Goal: Check status: Check status

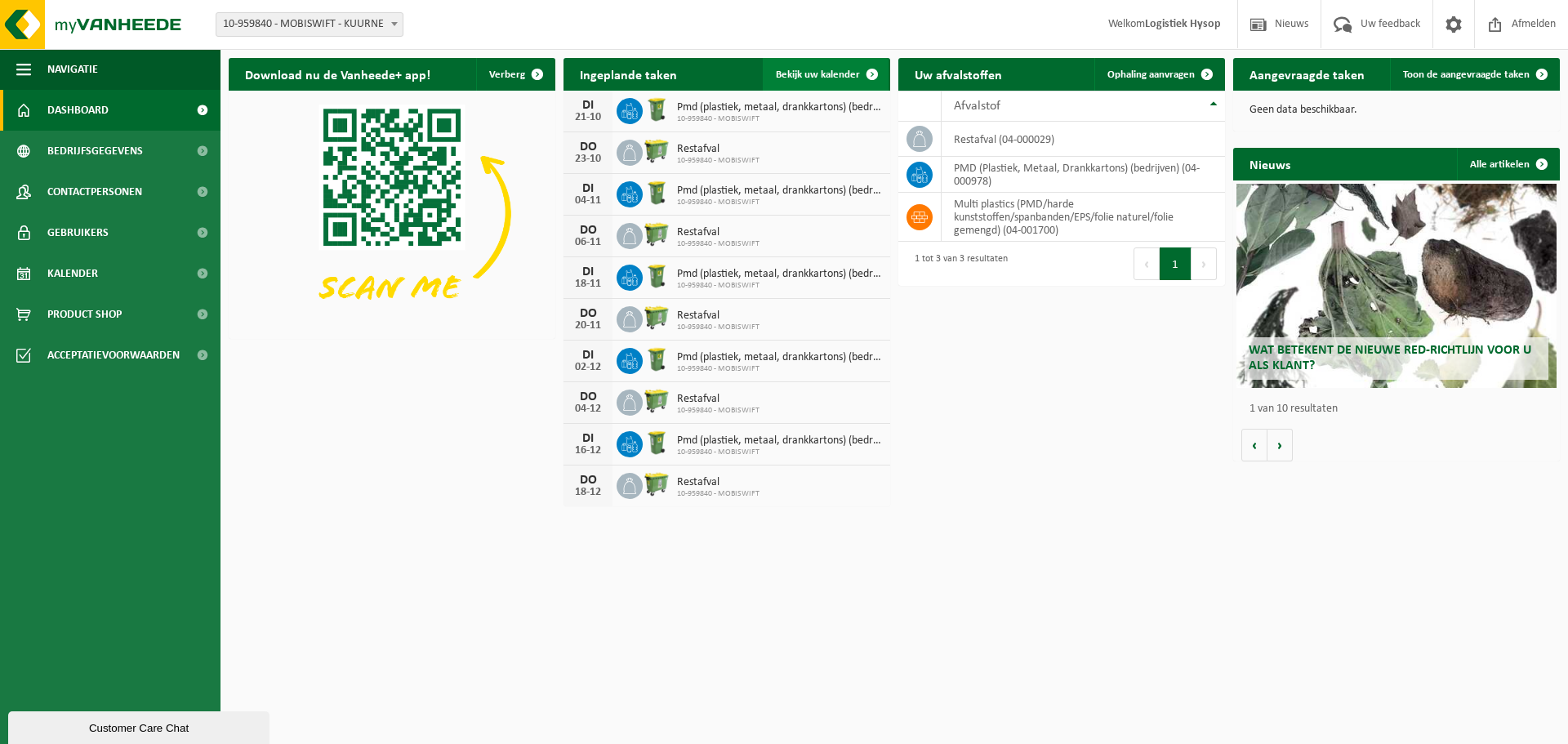
click at [829, 70] on span "Bekijk uw kalender" at bounding box center [818, 74] width 84 height 11
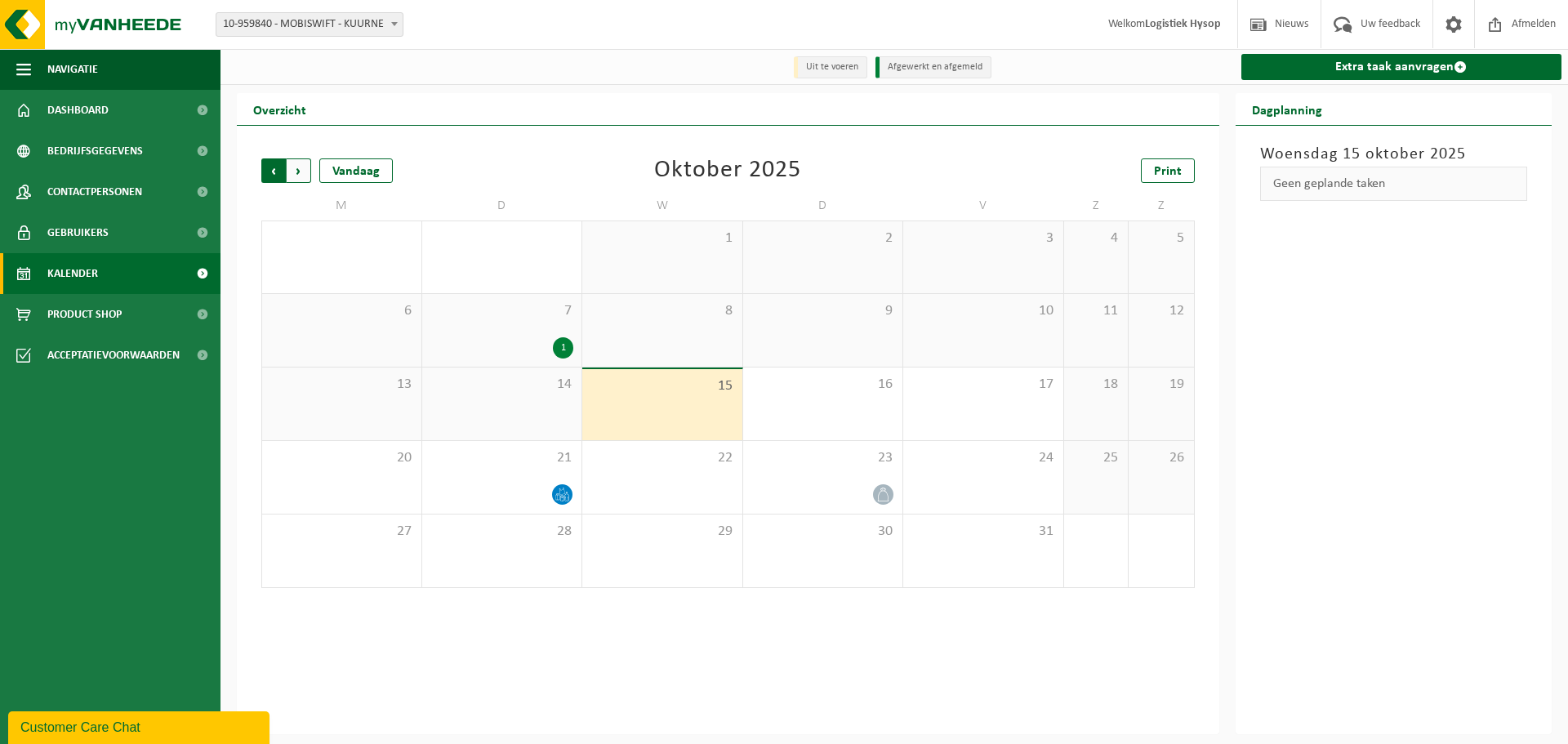
click at [297, 172] on span "Volgende" at bounding box center [299, 171] width 25 height 25
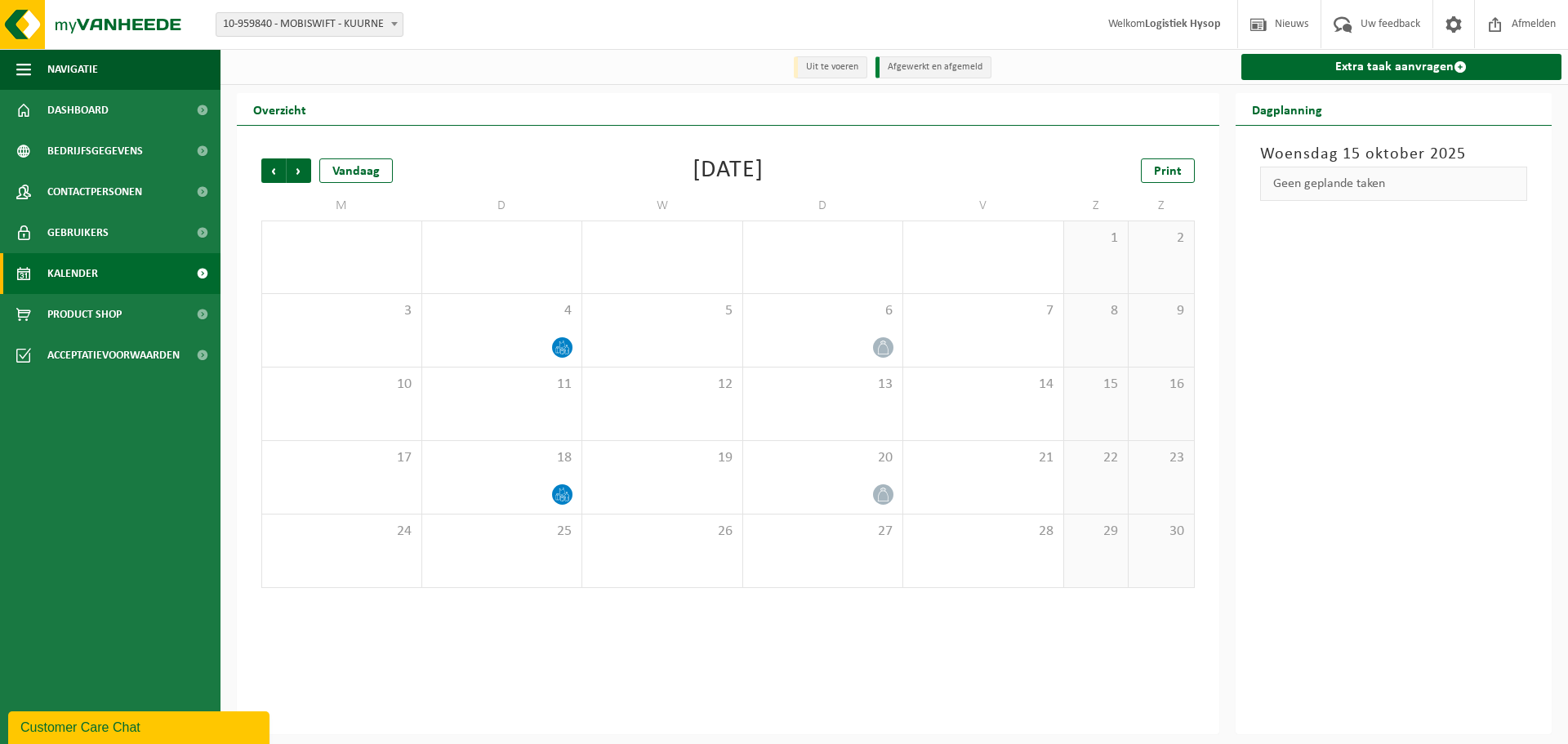
click at [297, 172] on span "Volgende" at bounding box center [299, 171] width 25 height 25
click at [262, 169] on span "Vorige" at bounding box center [273, 171] width 25 height 25
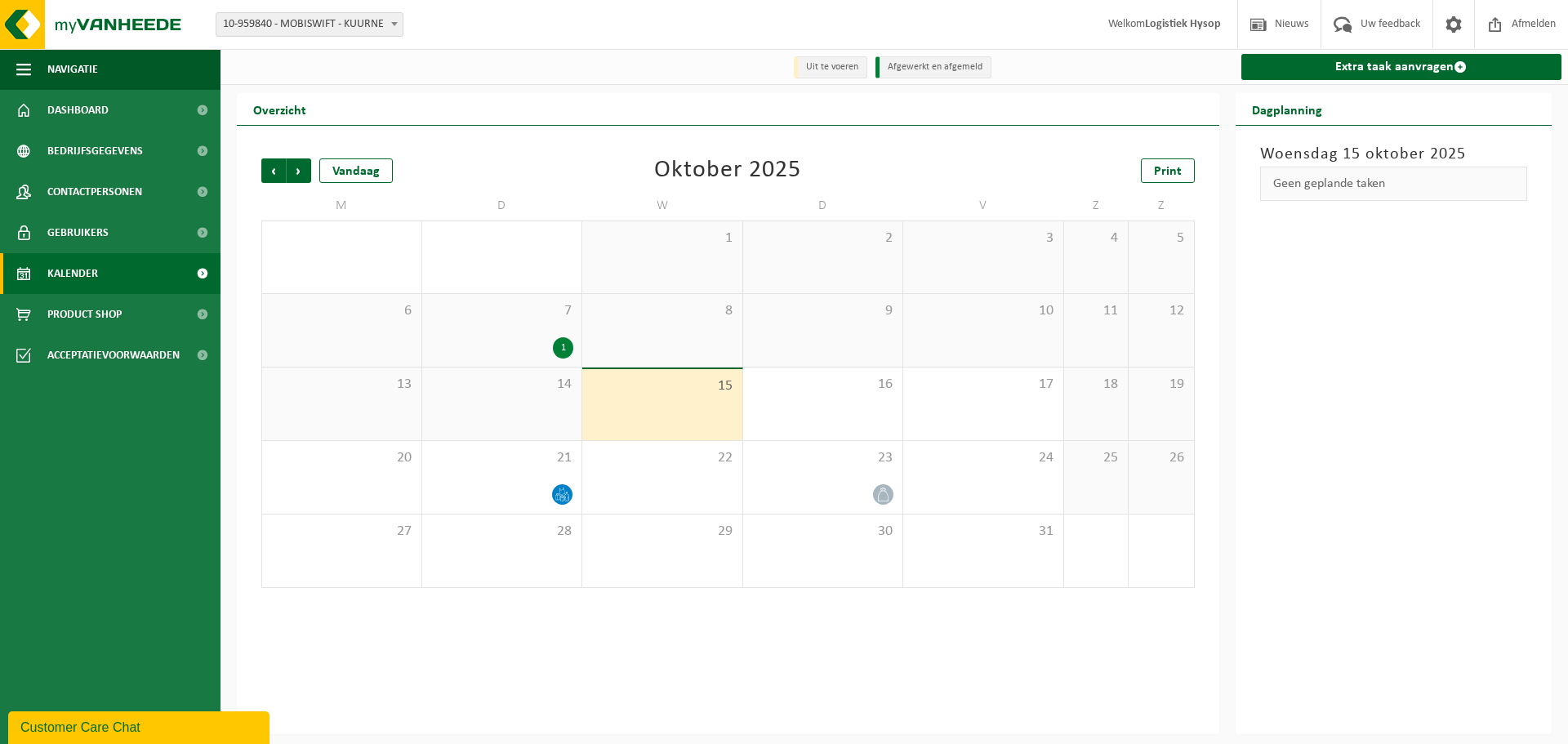
click at [557, 347] on div "1" at bounding box center [563, 348] width 20 height 21
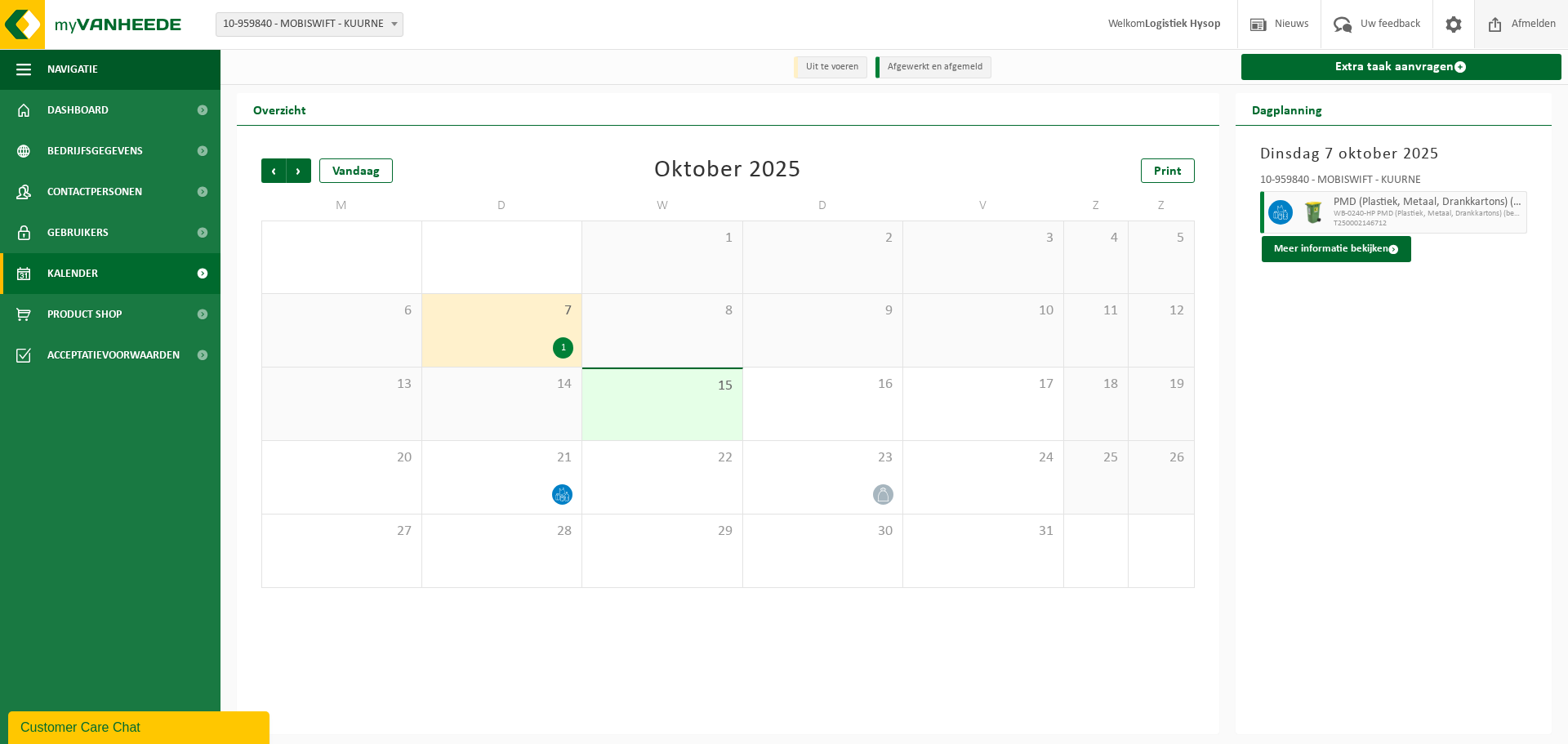
click at [1512, 27] on span "Afmelden" at bounding box center [1534, 24] width 52 height 48
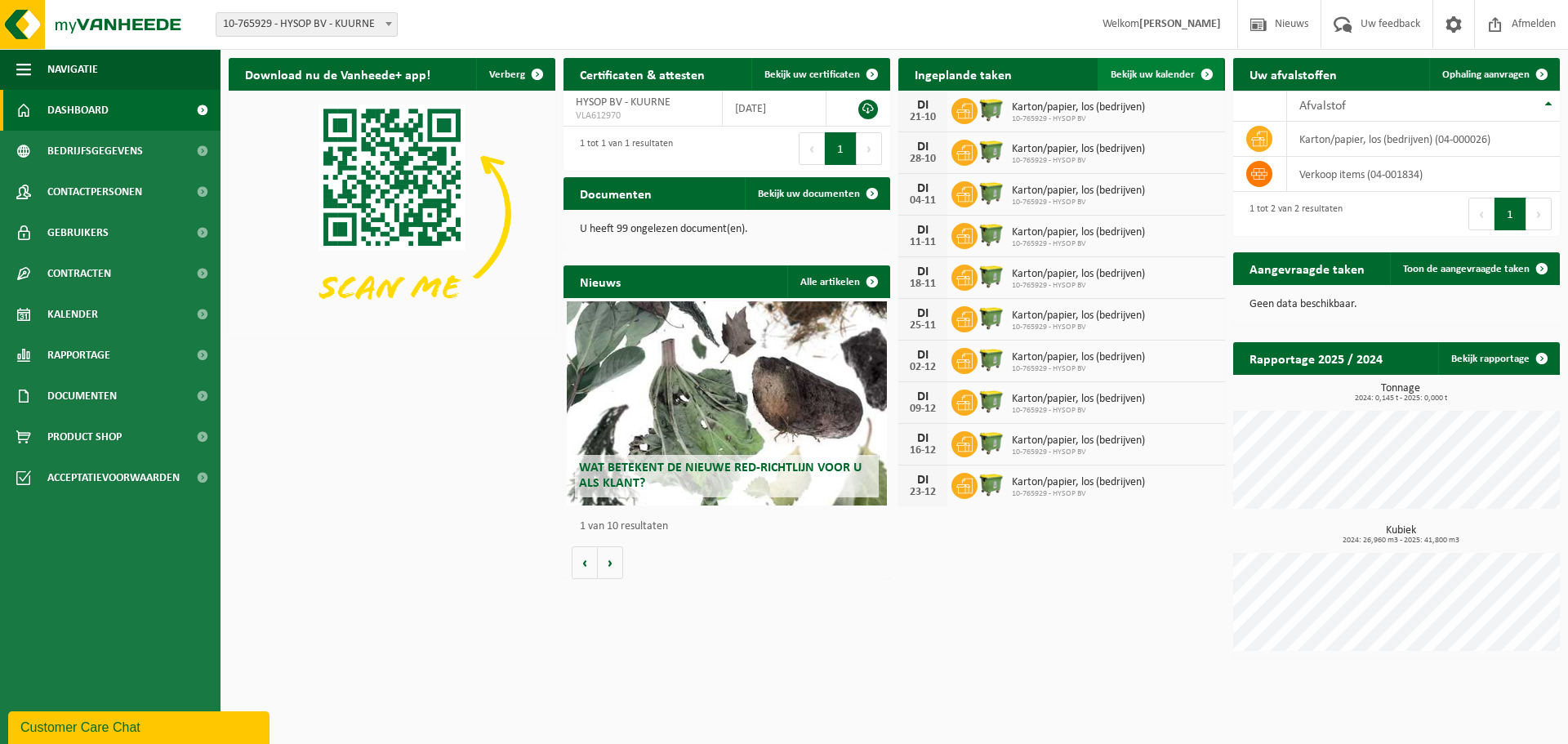
click at [1183, 82] on link "Bekijk uw kalender" at bounding box center [1160, 74] width 126 height 33
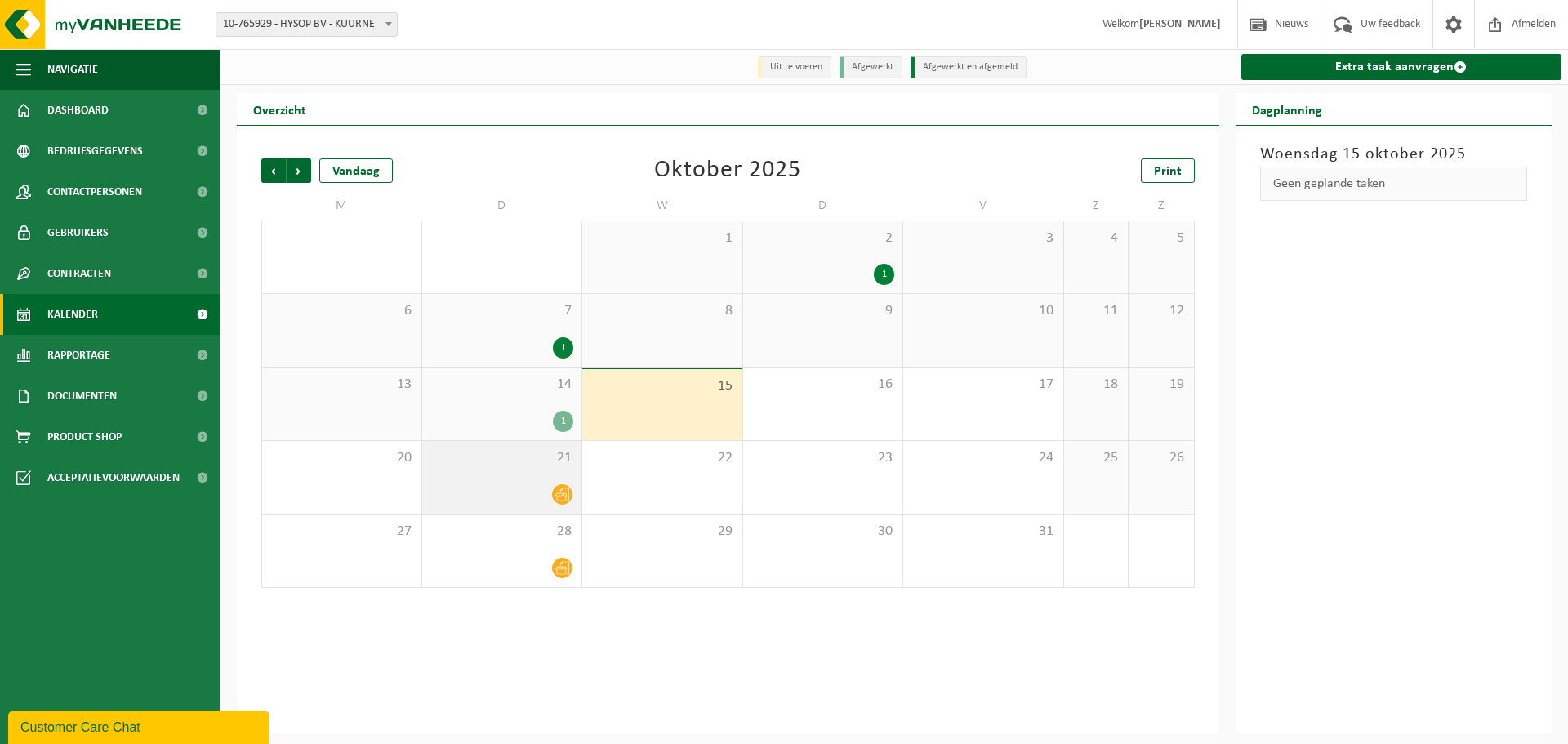
click at [553, 493] on span at bounding box center [562, 494] width 20 height 20
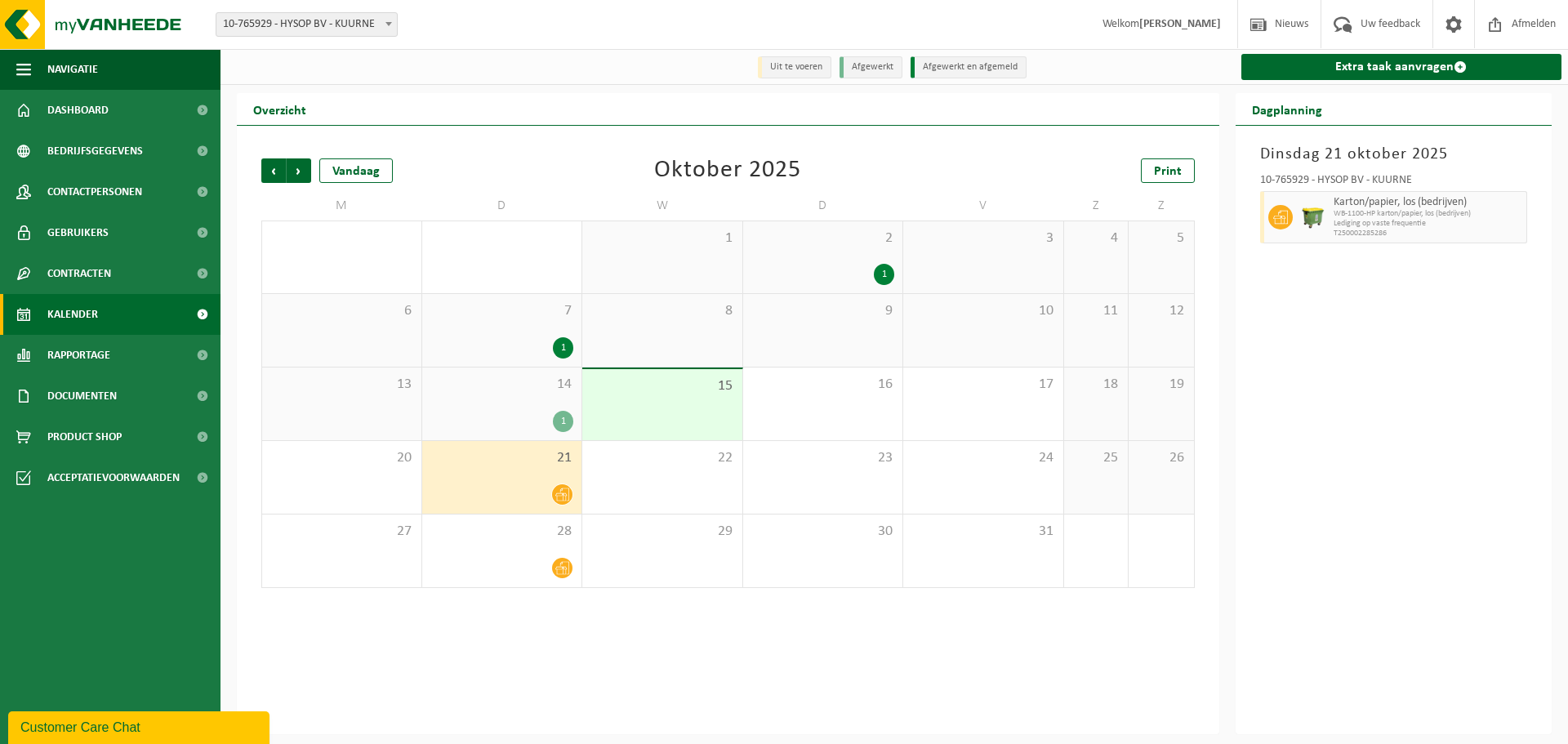
click at [511, 403] on div "14 1" at bounding box center [502, 404] width 160 height 73
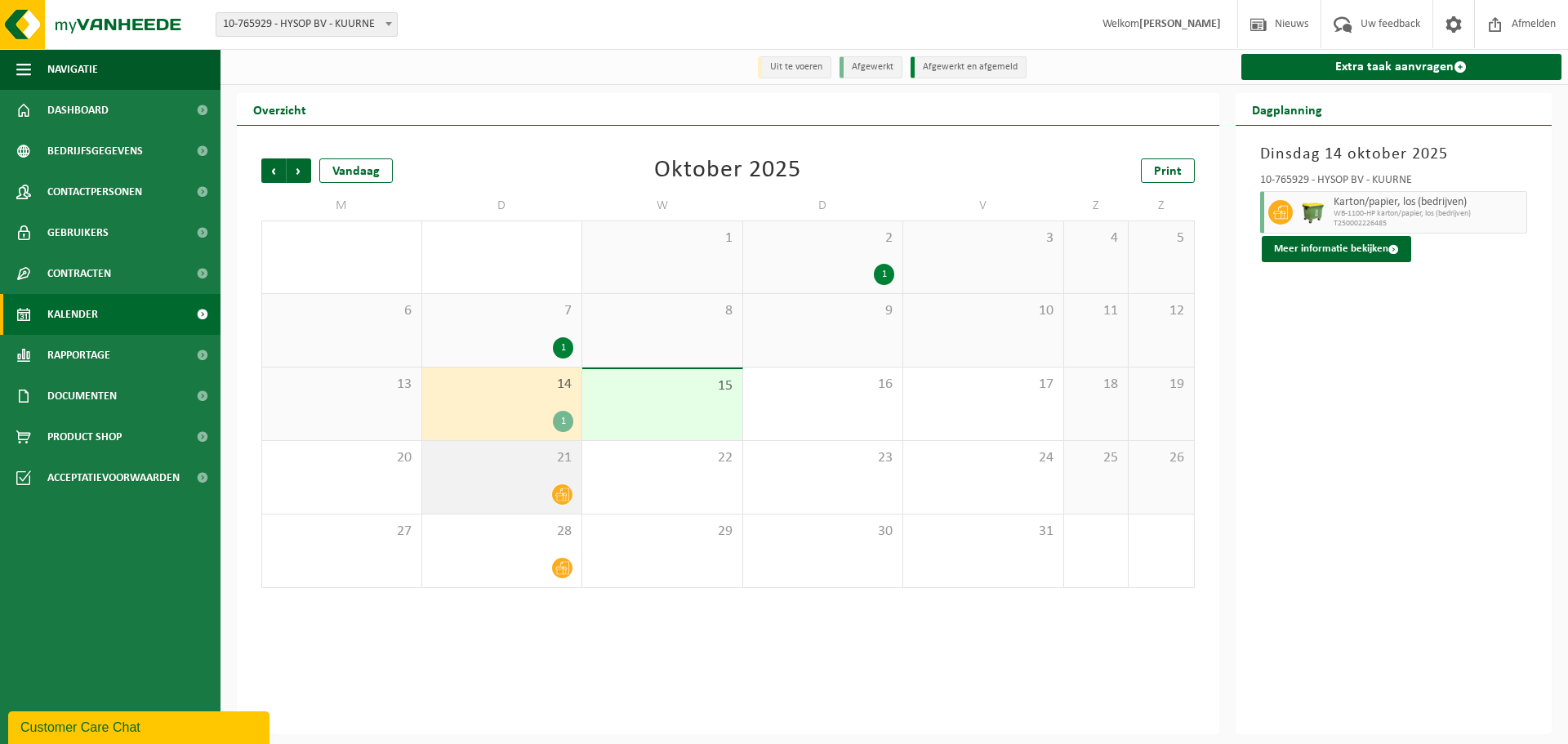
click at [516, 474] on div "21" at bounding box center [502, 477] width 160 height 73
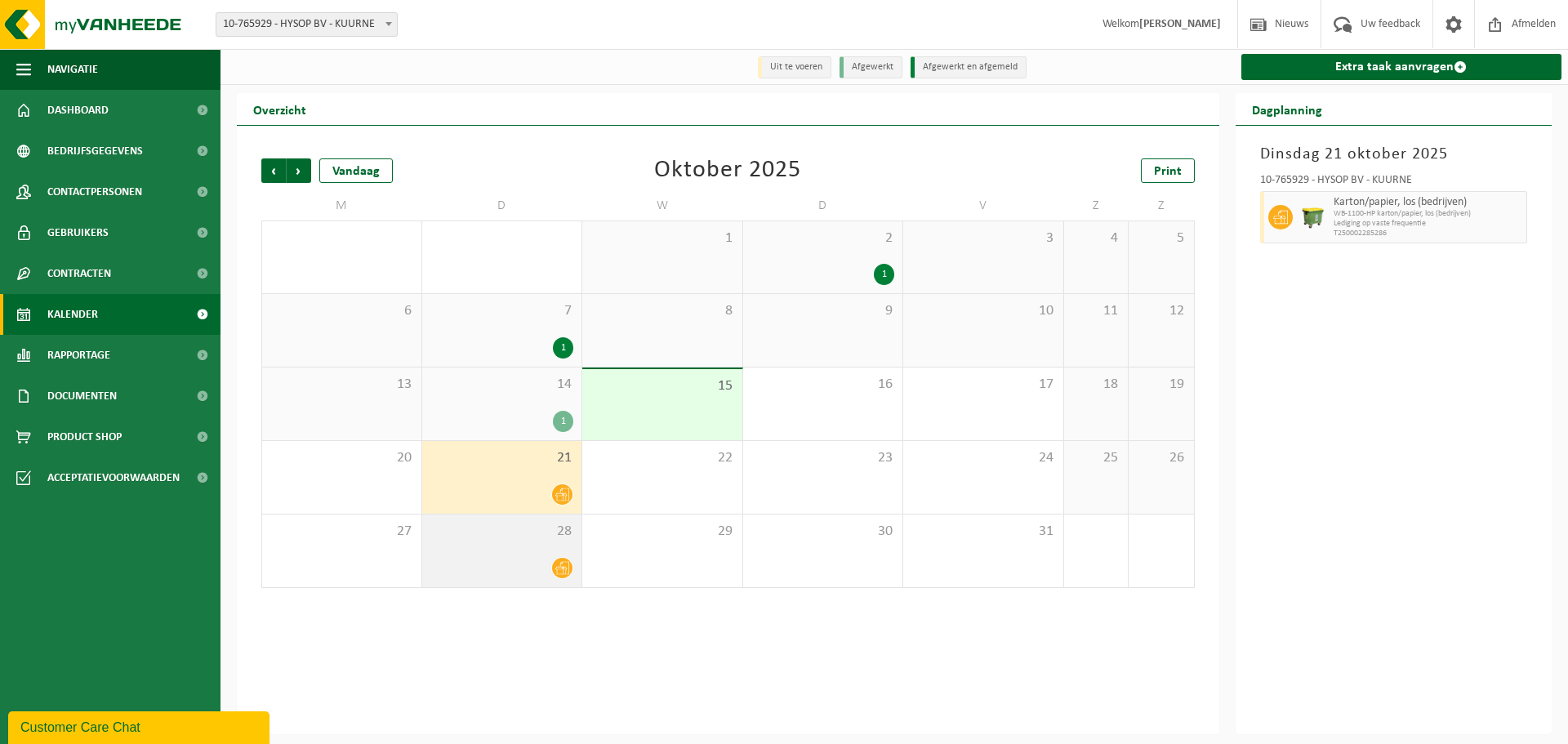
click at [535, 556] on div "28" at bounding box center [502, 551] width 160 height 73
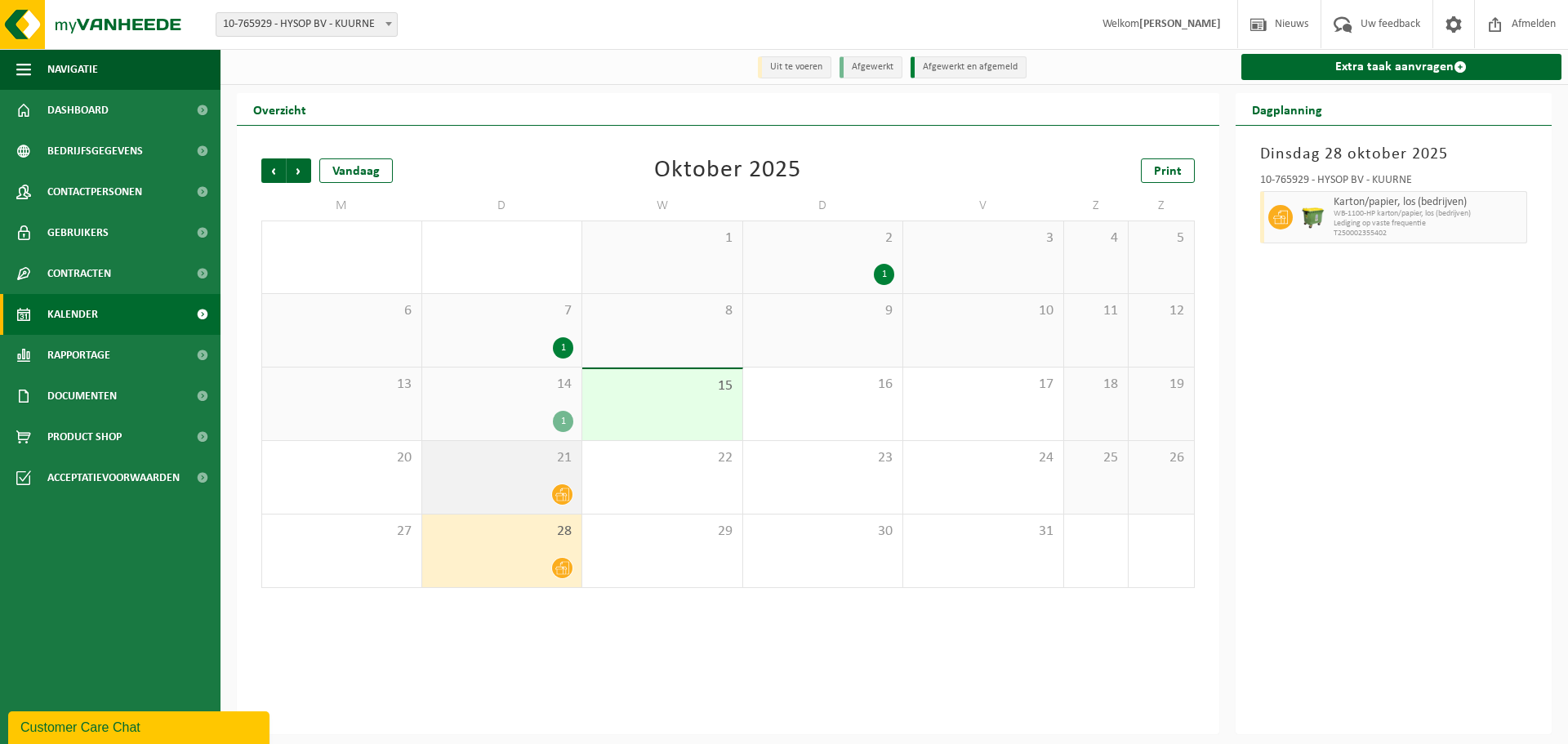
click at [535, 485] on div at bounding box center [502, 494] width 144 height 22
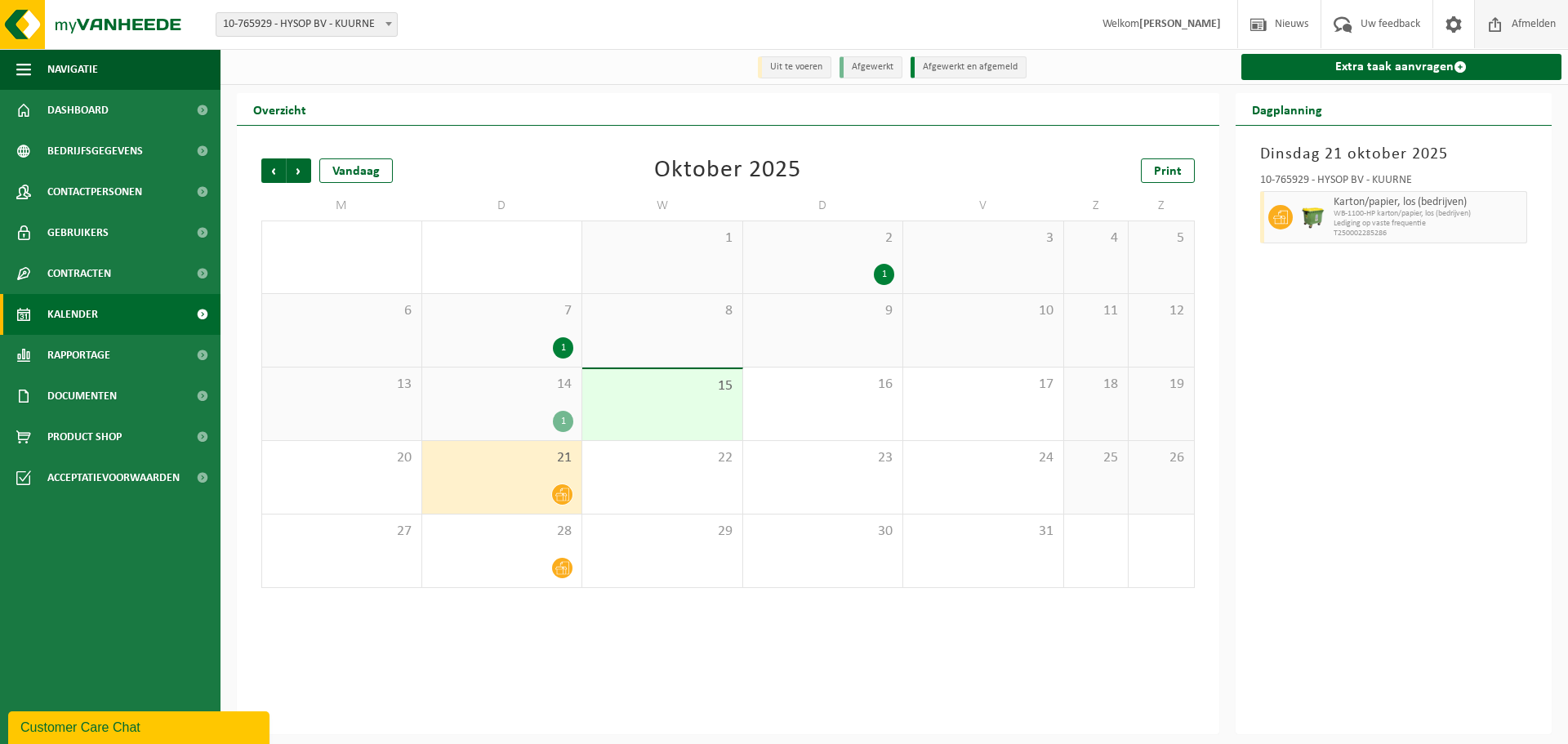
click at [1530, 25] on span "Afmelden" at bounding box center [1534, 24] width 52 height 48
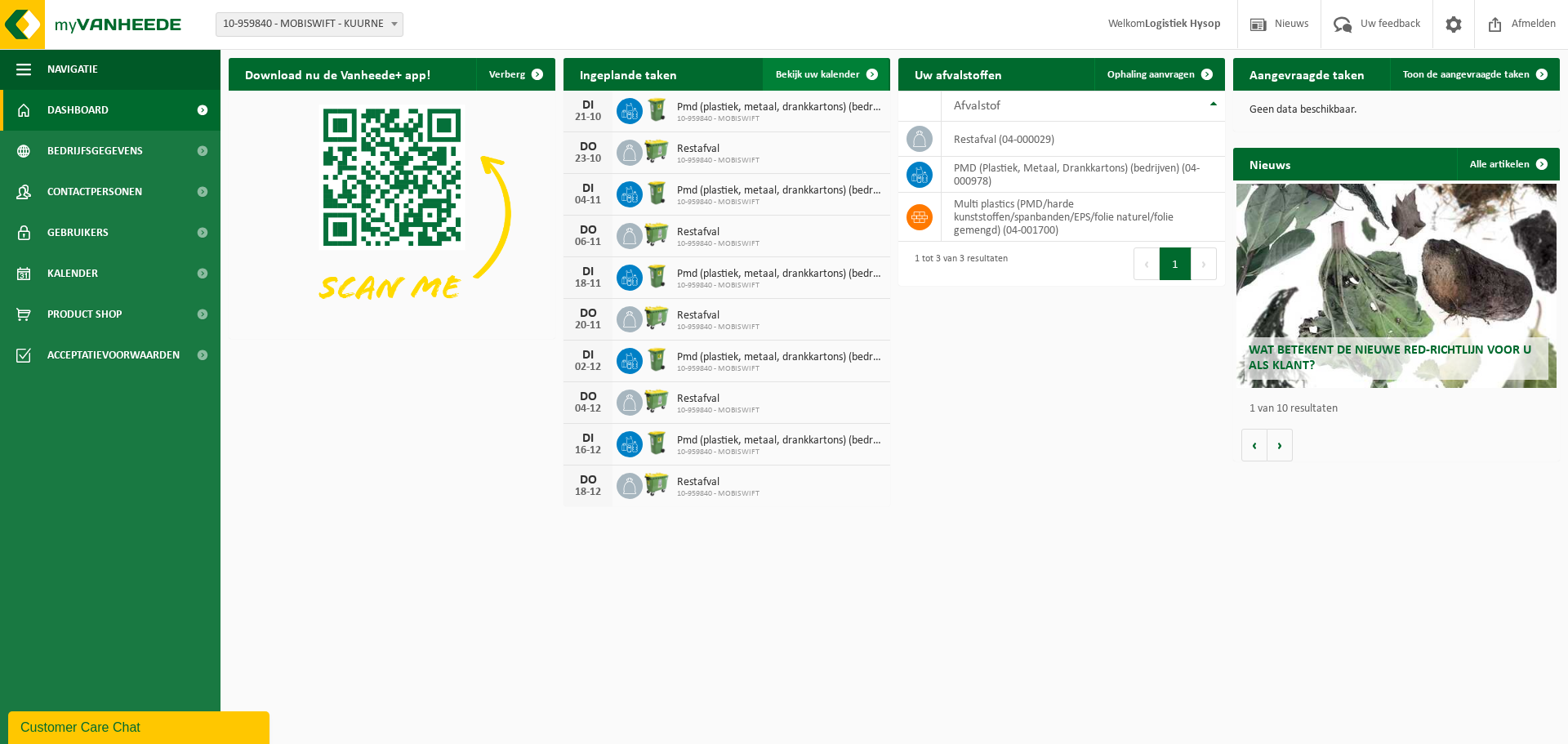
click at [833, 58] on link "Bekijk uw kalender" at bounding box center [826, 74] width 126 height 33
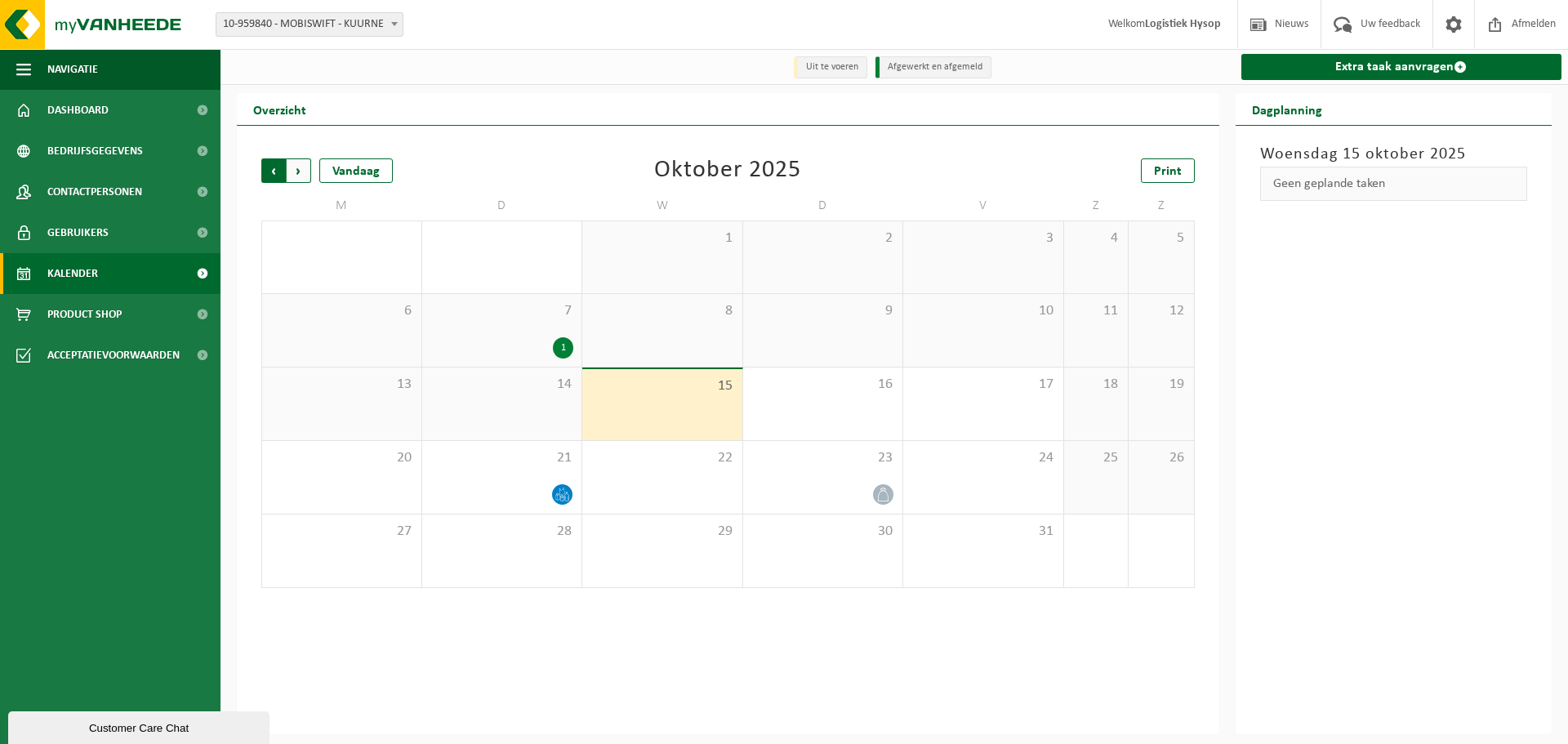
click at [293, 165] on span "Volgende" at bounding box center [299, 171] width 25 height 25
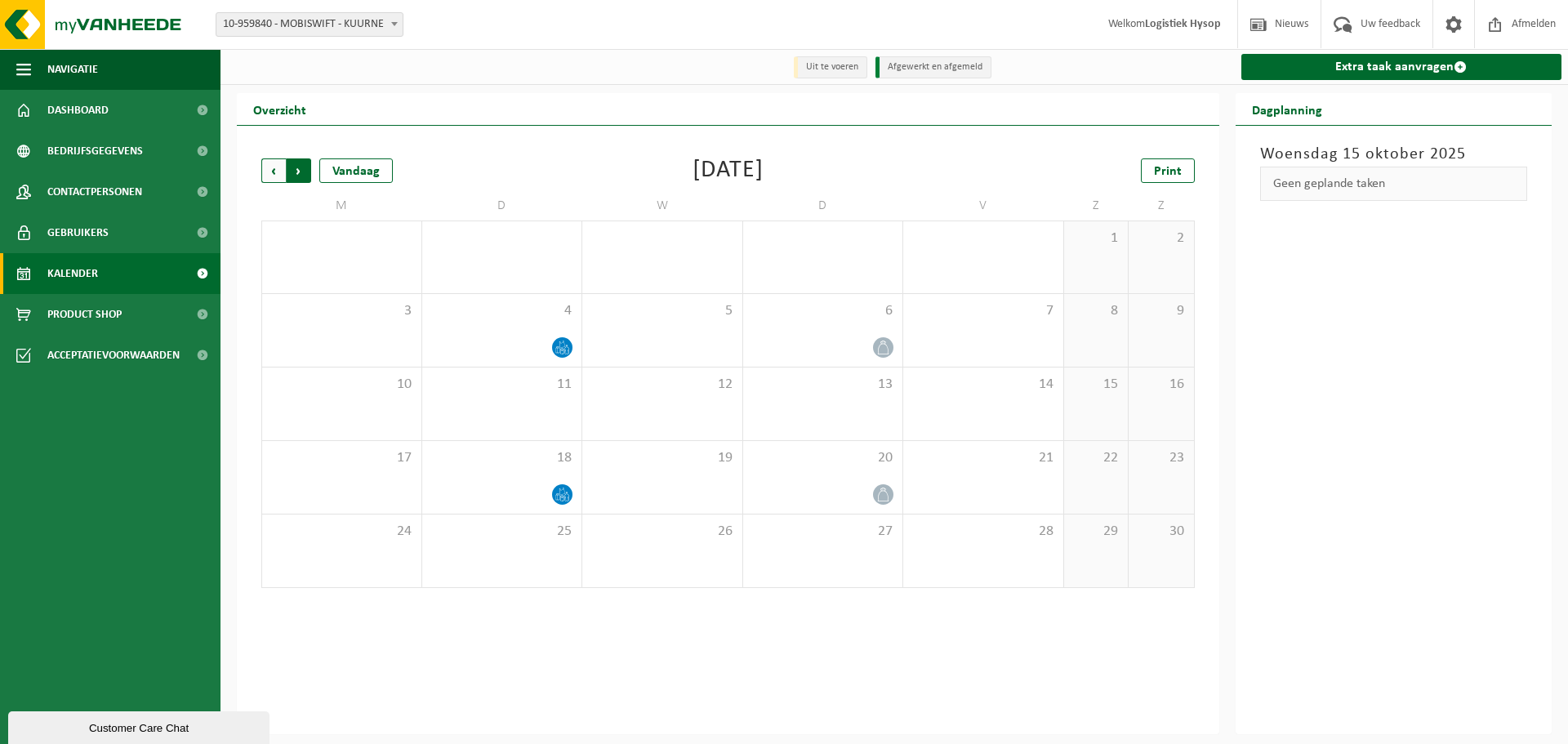
click at [270, 172] on span "Vorige" at bounding box center [273, 171] width 25 height 25
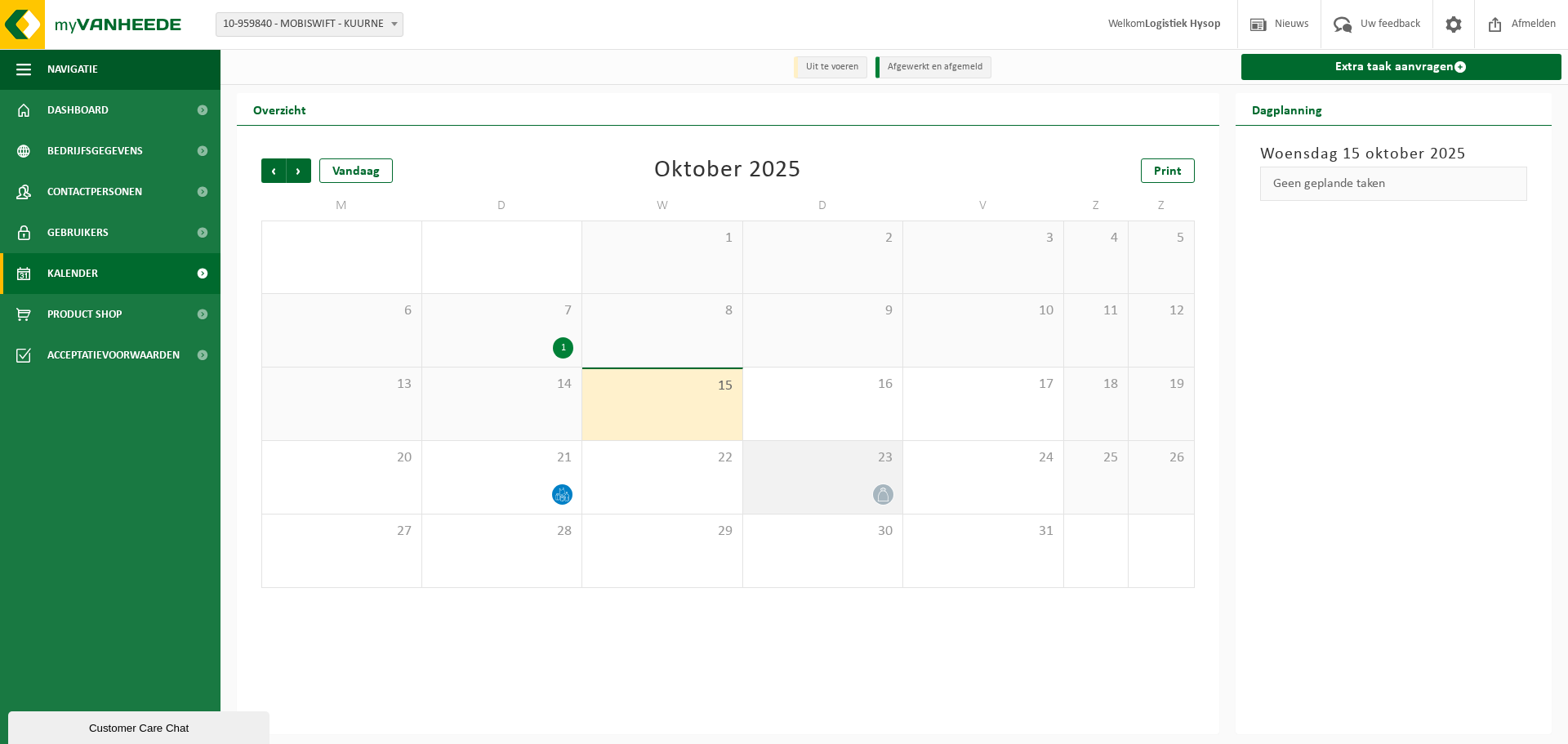
click at [865, 460] on span "23" at bounding box center [823, 458] width 144 height 18
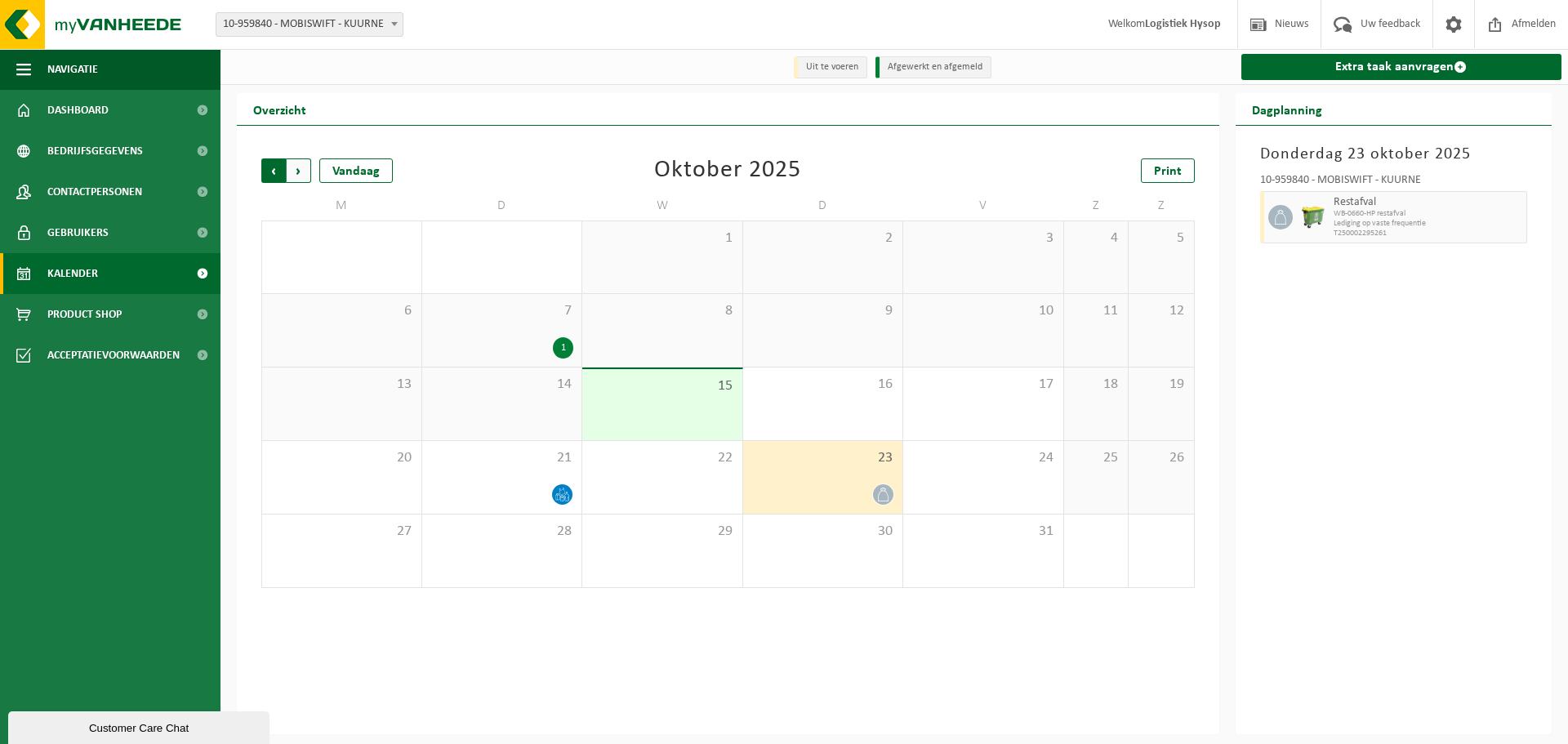
click at [307, 170] on span "Volgende" at bounding box center [299, 171] width 25 height 25
